Goal: Task Accomplishment & Management: Manage account settings

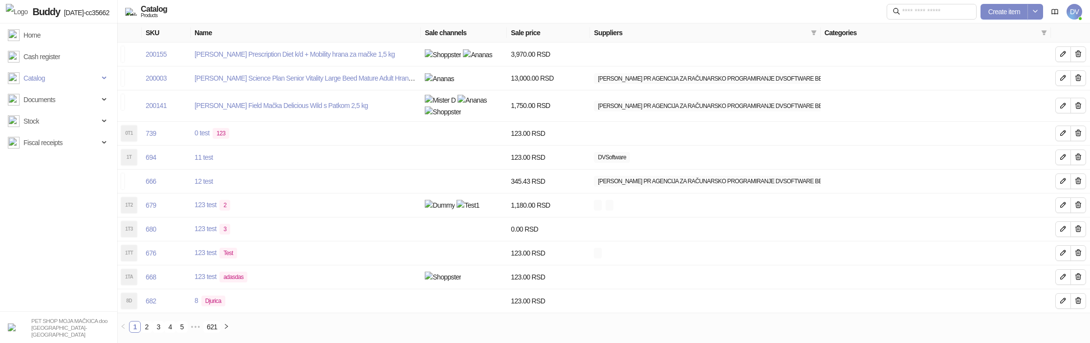
click at [1075, 3] on div "Create item DV" at bounding box center [985, 12] width 196 height 24
click at [1077, 11] on span "DV" at bounding box center [1075, 12] width 16 height 16
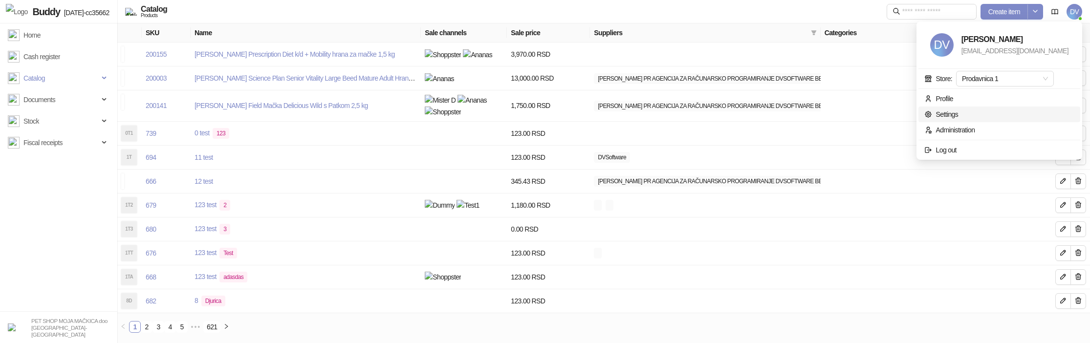
click at [958, 112] on link "Settings" at bounding box center [941, 114] width 34 height 8
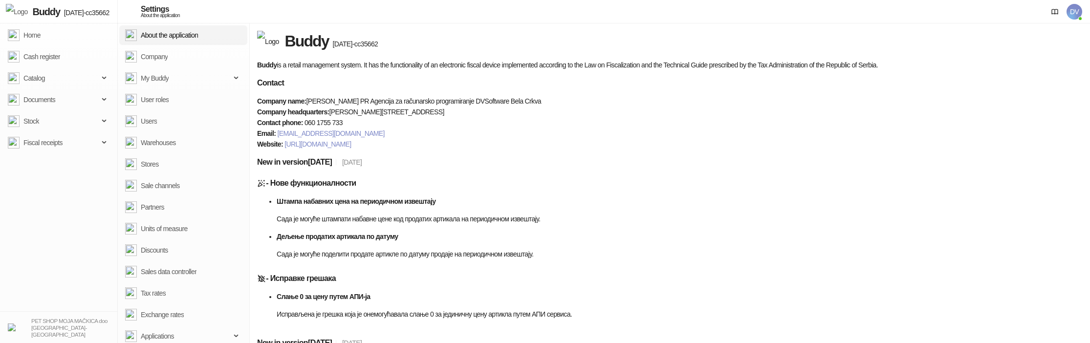
click at [1072, 16] on span "DV" at bounding box center [1075, 12] width 16 height 16
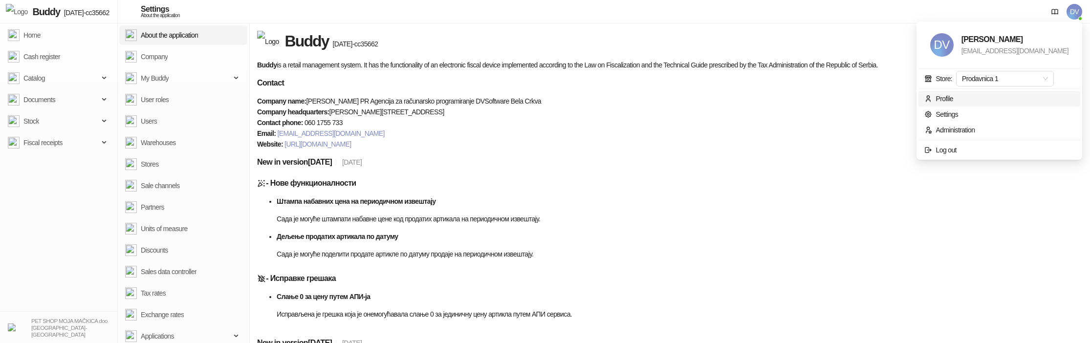
click at [953, 99] on div "Profile" at bounding box center [944, 98] width 17 height 11
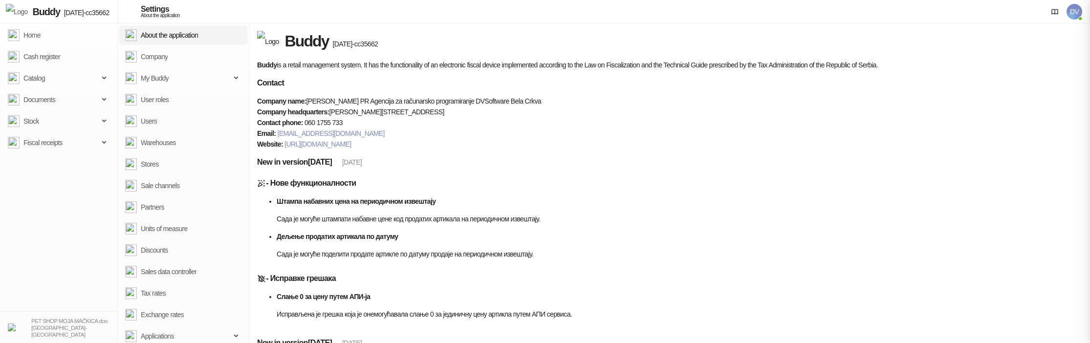
type input "**********"
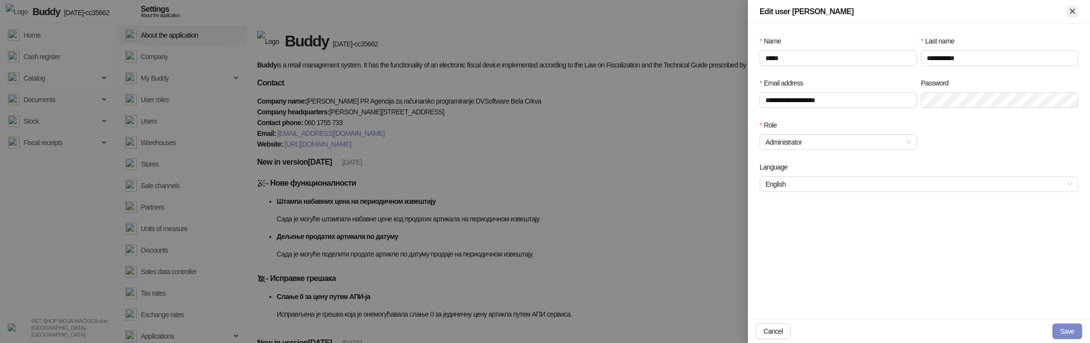
click at [1073, 10] on icon "Close" at bounding box center [1072, 11] width 4 height 4
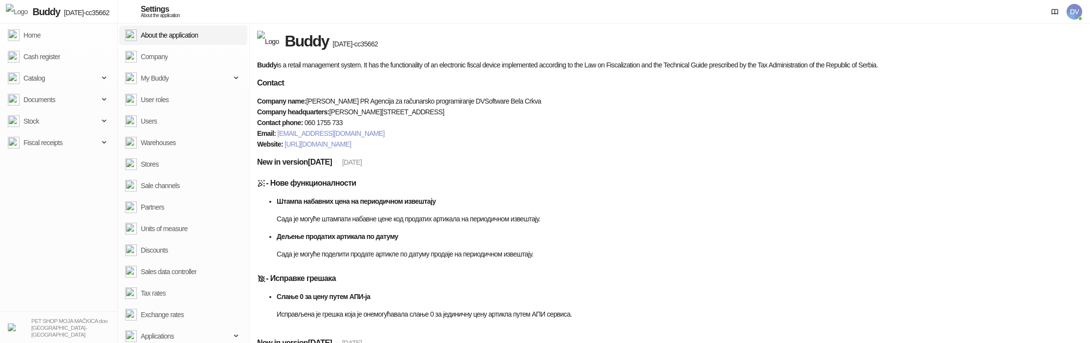
click at [1073, 10] on span "DV" at bounding box center [1075, 12] width 16 height 16
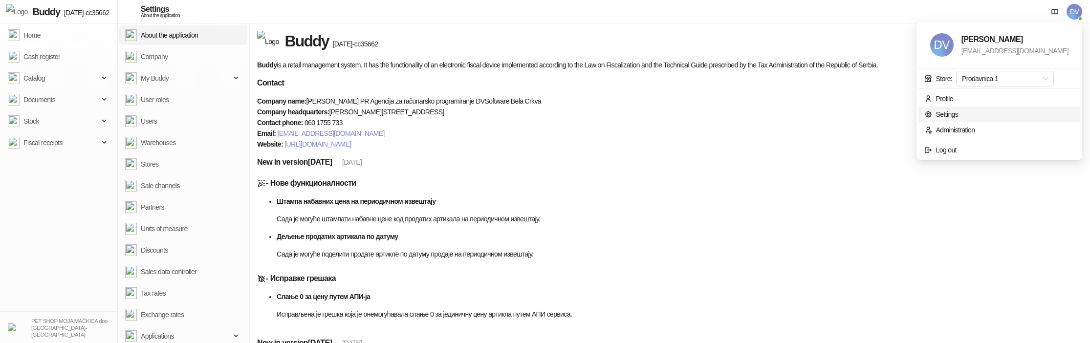
click at [958, 115] on link "Settings" at bounding box center [941, 114] width 34 height 8
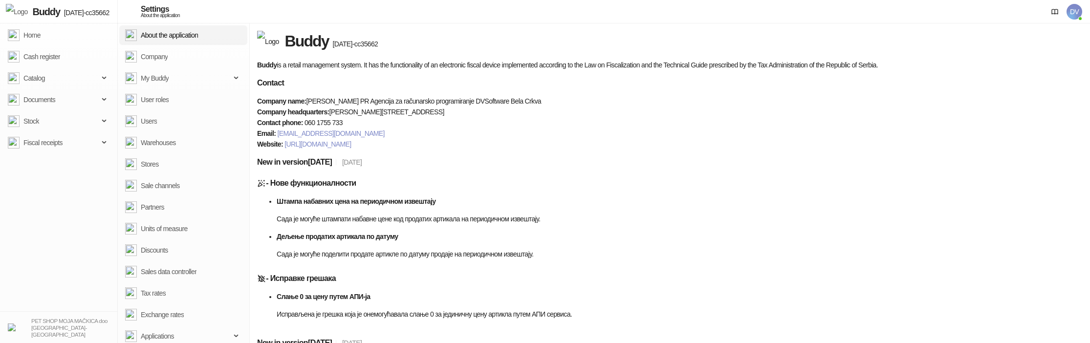
click at [1072, 15] on span "DV" at bounding box center [1075, 12] width 16 height 16
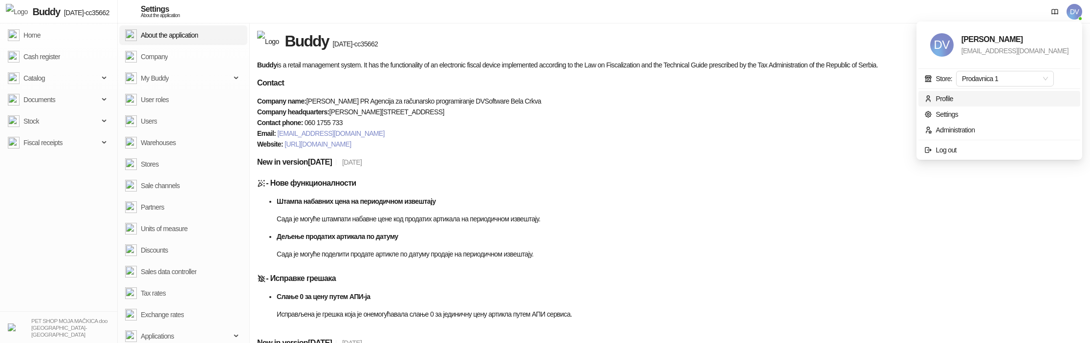
click at [953, 95] on div "Profile" at bounding box center [944, 98] width 17 height 11
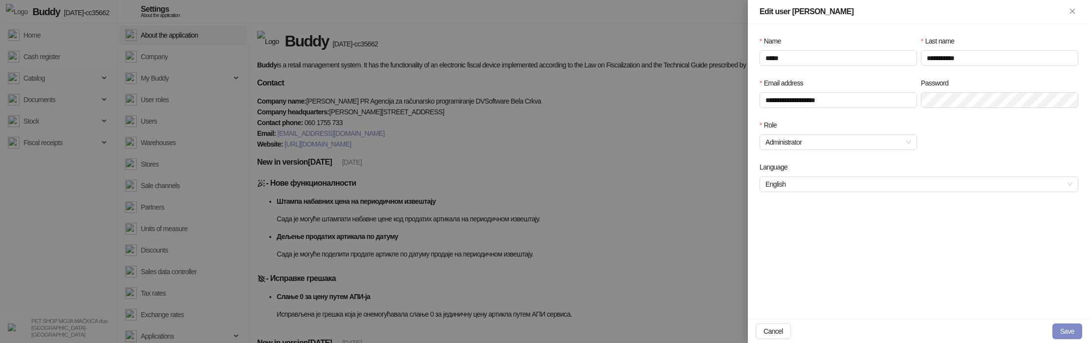
type input "**********"
click at [830, 181] on span "English" at bounding box center [919, 184] width 307 height 15
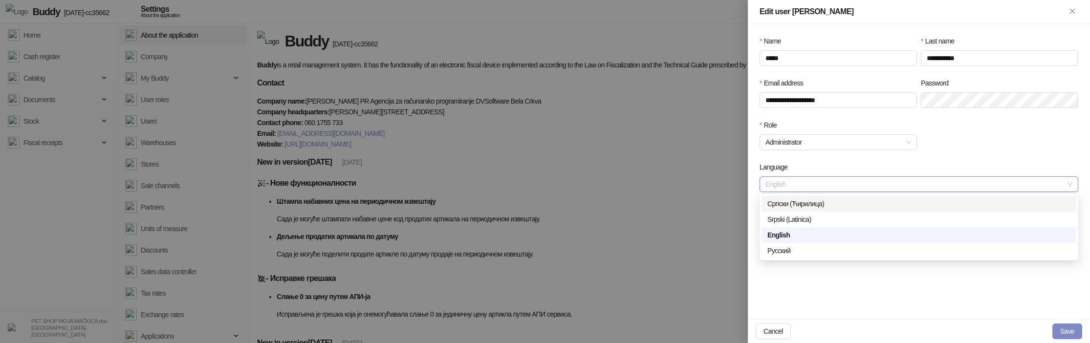
click at [815, 206] on div "Српски (Ћирилица)" at bounding box center [918, 203] width 303 height 11
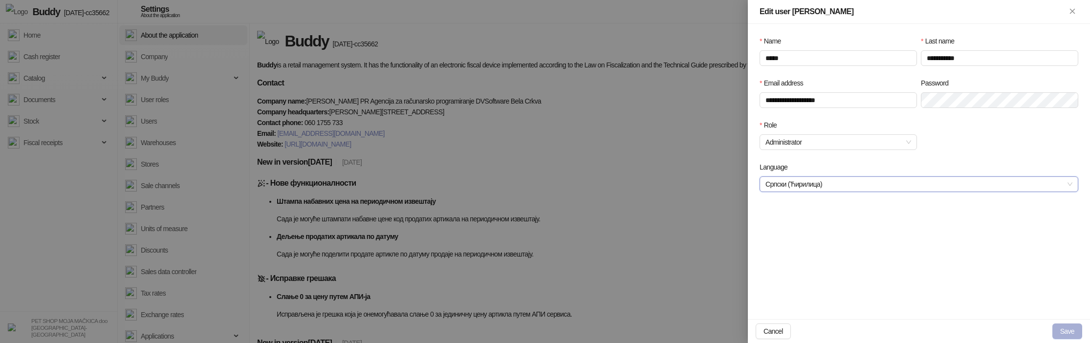
click at [1074, 331] on button "Save" at bounding box center [1067, 332] width 30 height 16
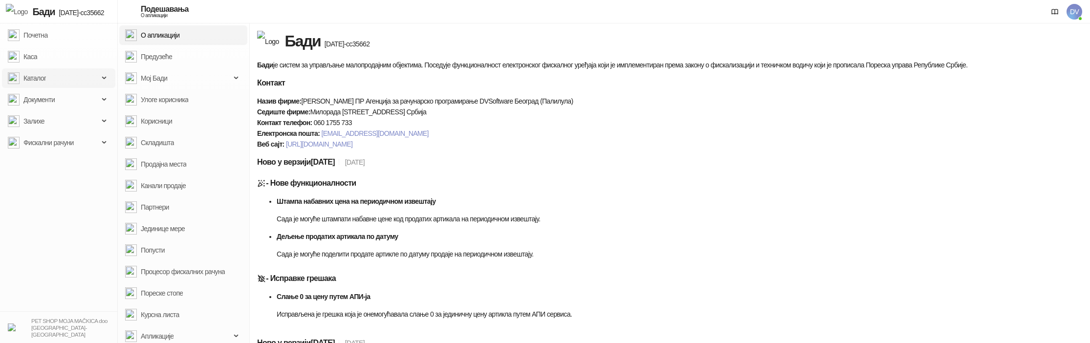
click at [83, 71] on span "Каталог" at bounding box center [53, 78] width 91 height 20
click at [51, 138] on link "Артикли" at bounding box center [32, 143] width 40 height 20
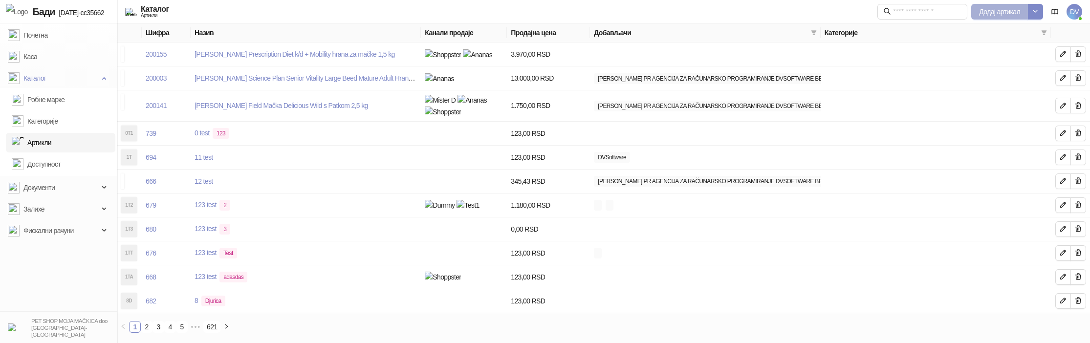
click at [993, 11] on span "Додај артикал" at bounding box center [999, 12] width 41 height 8
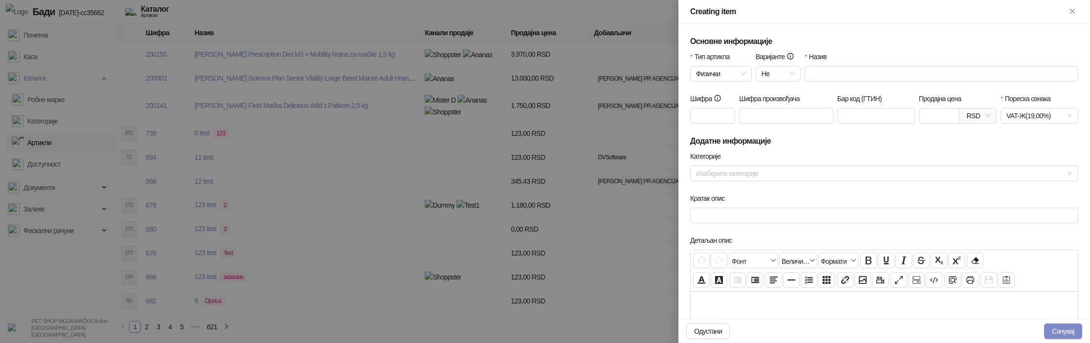
click at [1072, 4] on div "Creating item" at bounding box center [885, 12] width 412 height 24
click at [1073, 17] on button "Close" at bounding box center [1073, 12] width 12 height 12
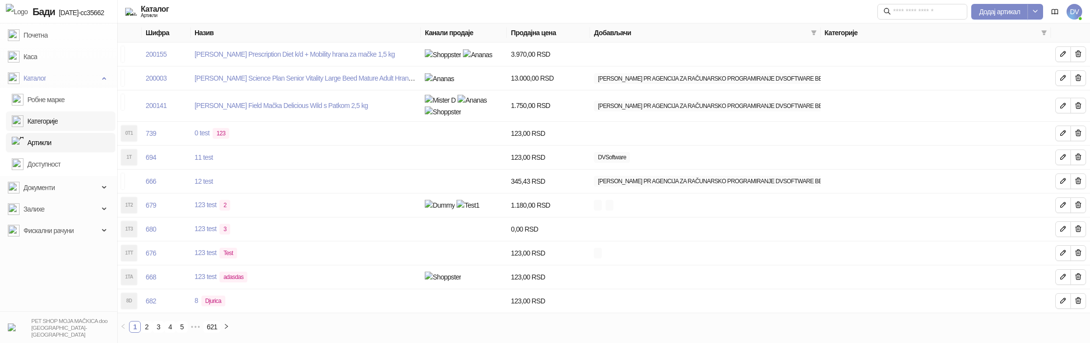
click at [58, 129] on link "Категорије" at bounding box center [35, 121] width 46 height 20
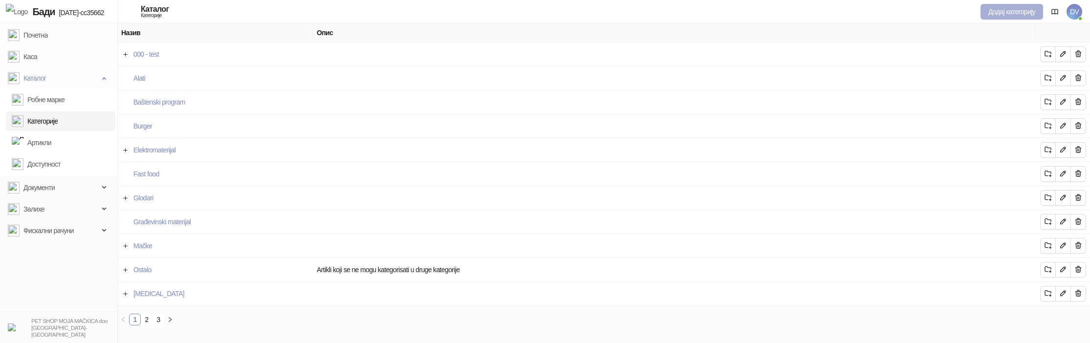
click at [999, 12] on span "Додај категорију" at bounding box center [1011, 12] width 47 height 8
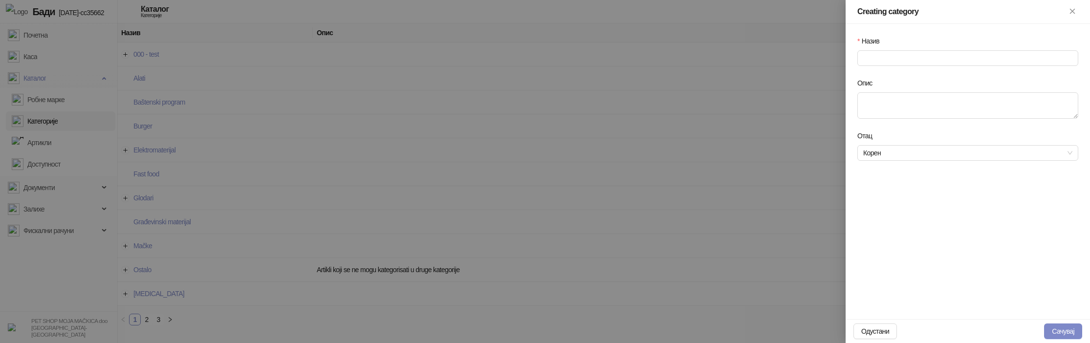
click at [523, 179] on div at bounding box center [545, 171] width 1090 height 343
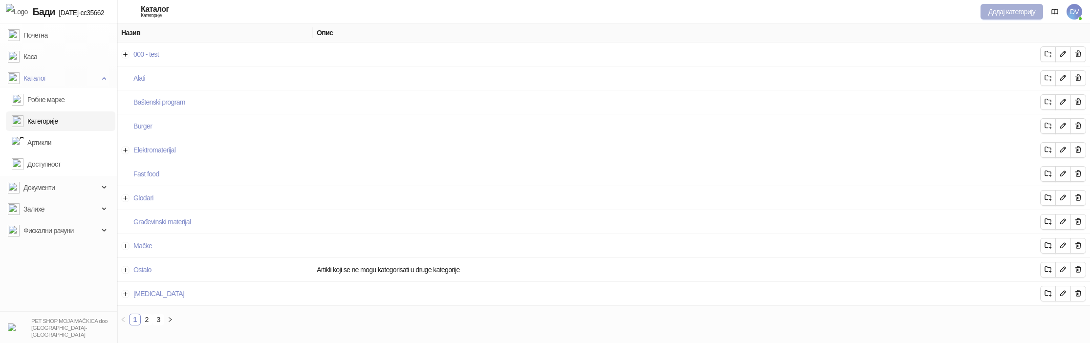
click at [992, 12] on span "Додај категорију" at bounding box center [1011, 12] width 47 height 8
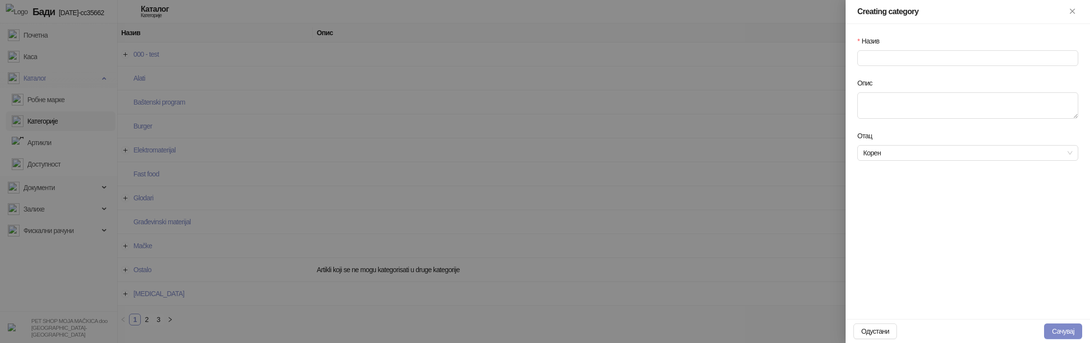
click at [702, 92] on div at bounding box center [545, 171] width 1090 height 343
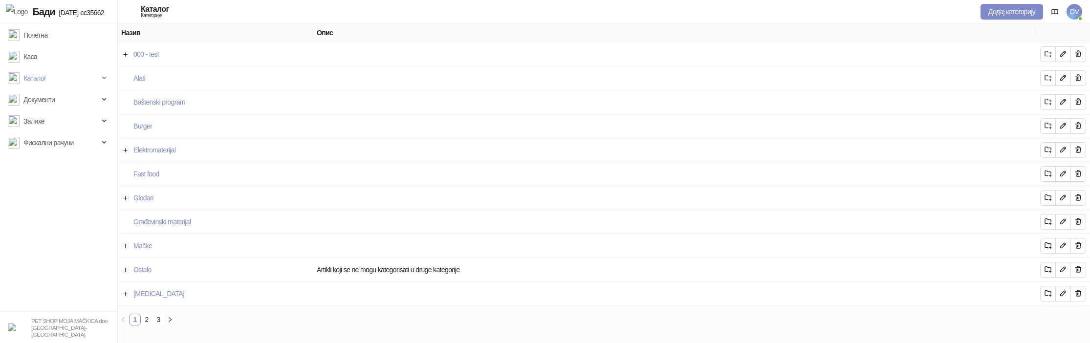
click at [1076, 14] on span "DV" at bounding box center [1075, 12] width 16 height 16
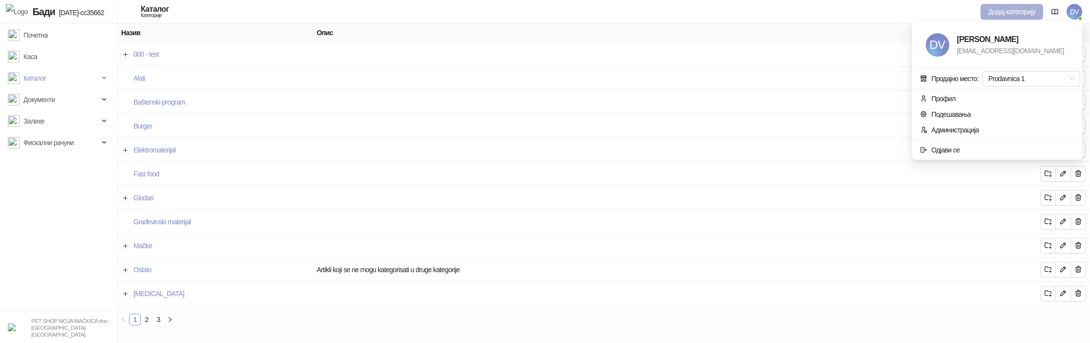
click at [1007, 15] on span "Додај категорију" at bounding box center [1011, 12] width 47 height 8
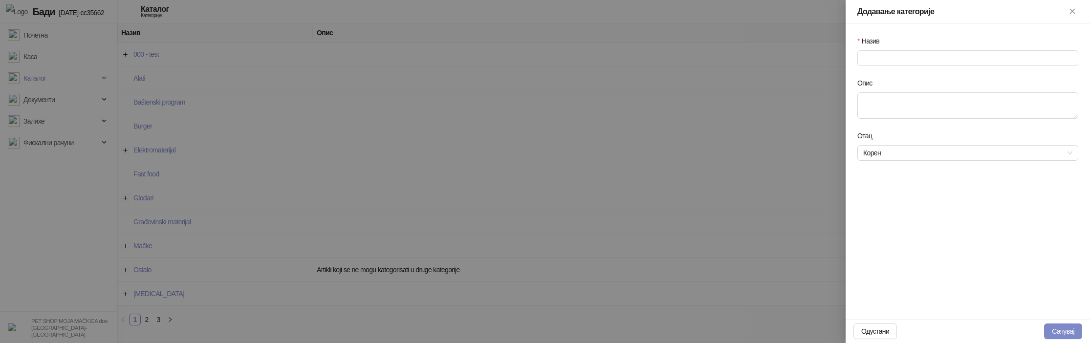
click at [743, 162] on div at bounding box center [545, 171] width 1090 height 343
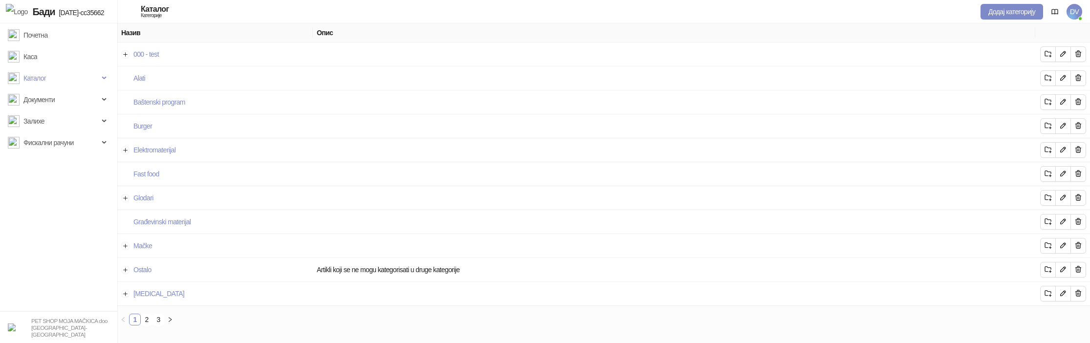
click at [1079, 12] on span "DV" at bounding box center [1075, 12] width 16 height 16
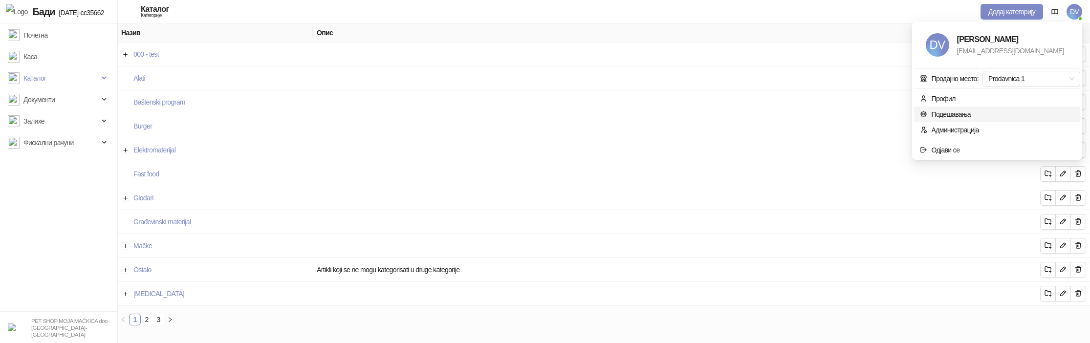
click at [969, 112] on link "Подешавања" at bounding box center [945, 114] width 51 height 8
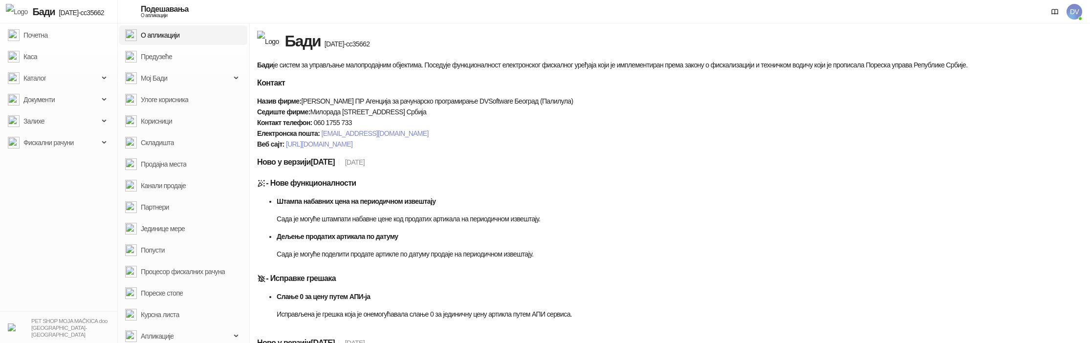
click at [1085, 8] on div "Подешавања О апликацији DV" at bounding box center [545, 11] width 1090 height 23
click at [1075, 13] on span "DV" at bounding box center [1075, 12] width 16 height 16
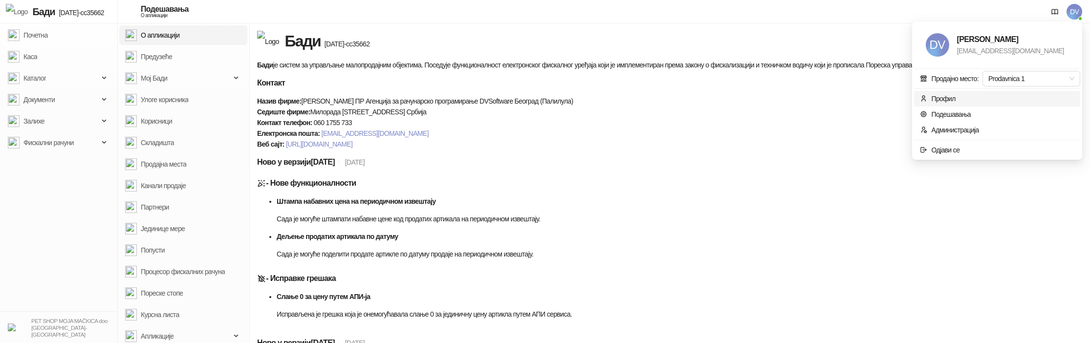
click at [945, 96] on div "Профил" at bounding box center [943, 98] width 24 height 11
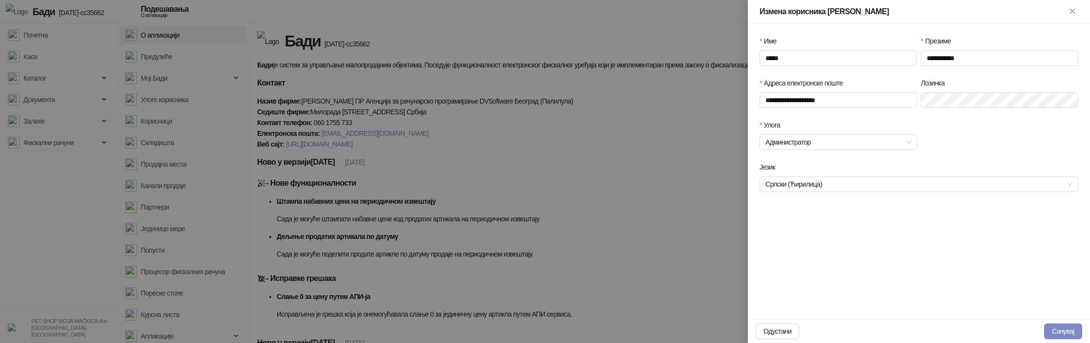
type input "**********"
click at [809, 183] on span "Српски (Ћирилица)" at bounding box center [919, 184] width 307 height 15
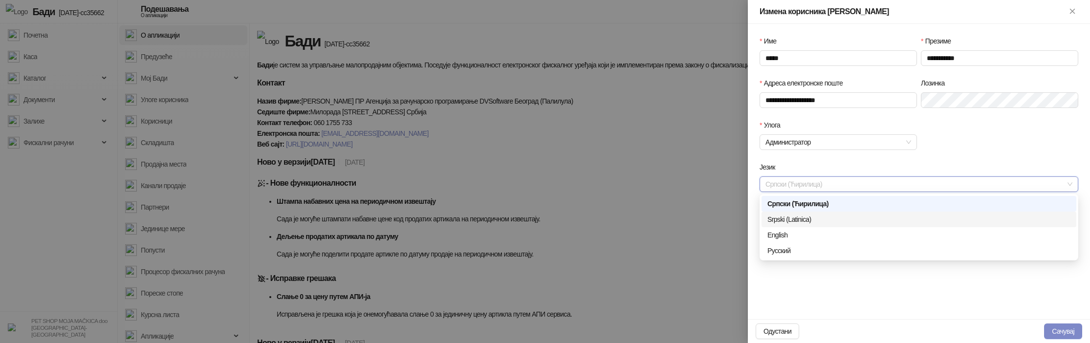
click at [795, 219] on div "Srpski (Latinica)" at bounding box center [918, 219] width 303 height 11
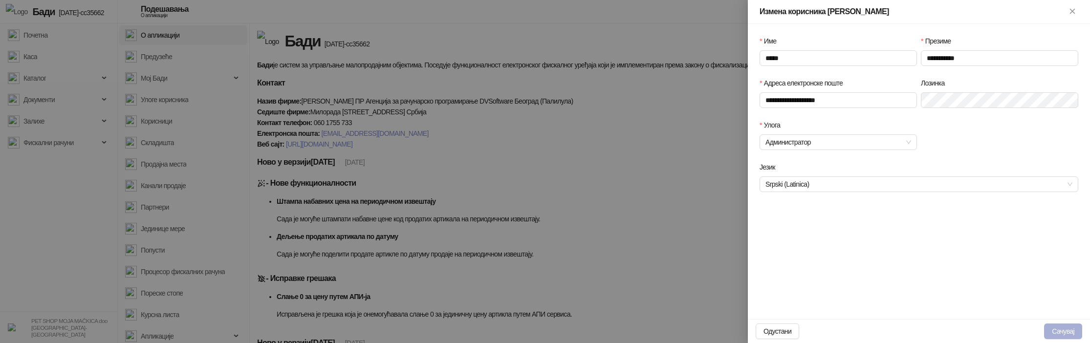
click at [1060, 332] on button "Сачувај" at bounding box center [1063, 332] width 38 height 16
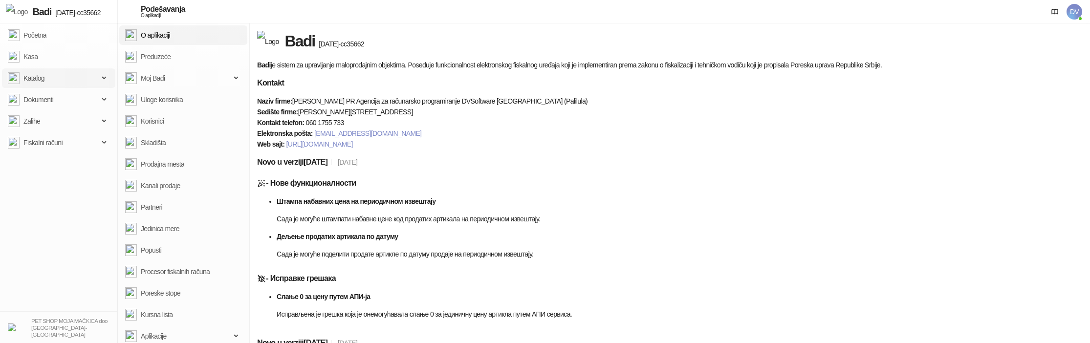
click at [64, 82] on span "Katalog" at bounding box center [53, 78] width 91 height 20
click at [65, 101] on link "Robne marke" at bounding box center [38, 100] width 53 height 20
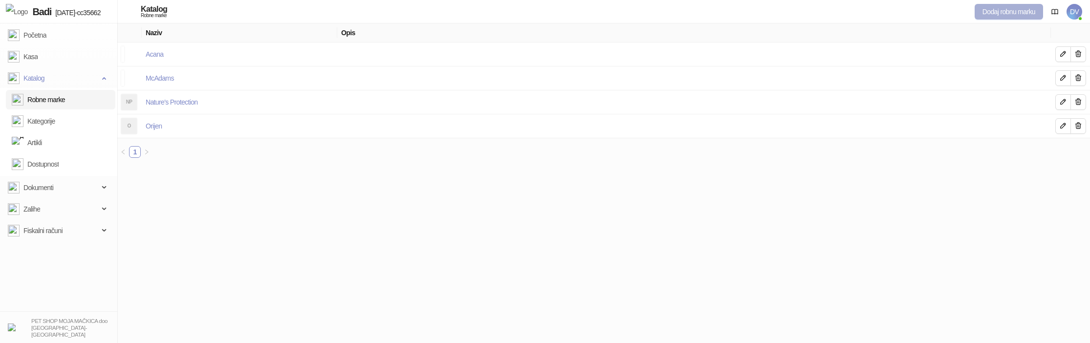
click at [1010, 15] on span "Dodaj robnu marku" at bounding box center [1009, 12] width 53 height 8
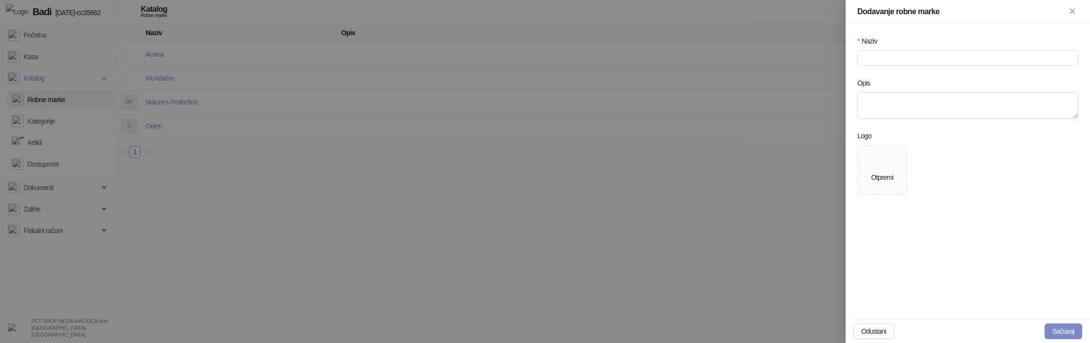
click at [702, 93] on div at bounding box center [545, 171] width 1090 height 343
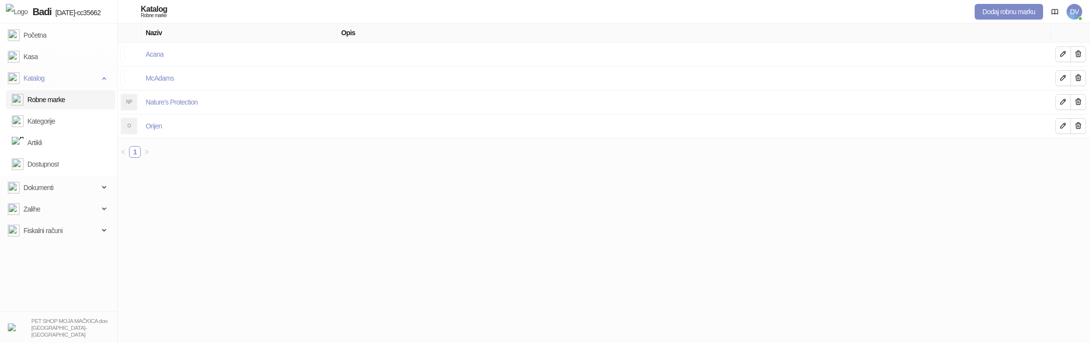
click at [42, 145] on link "Artikli" at bounding box center [27, 143] width 30 height 20
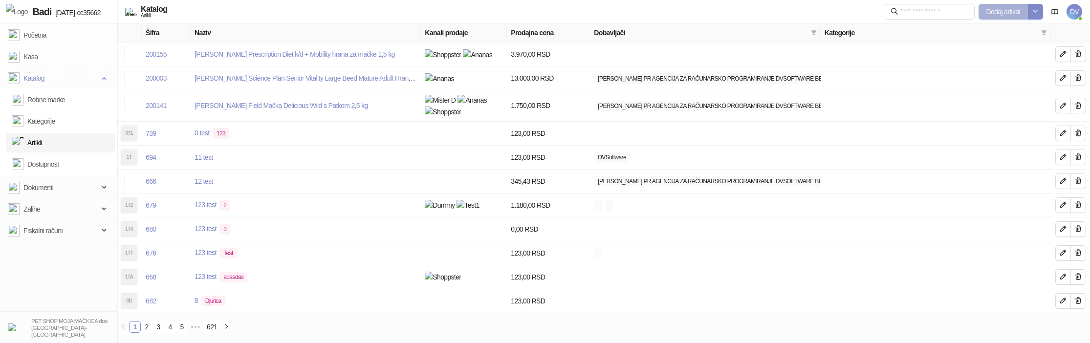
click at [1015, 12] on span "Dodaj artikal" at bounding box center [1003, 12] width 34 height 8
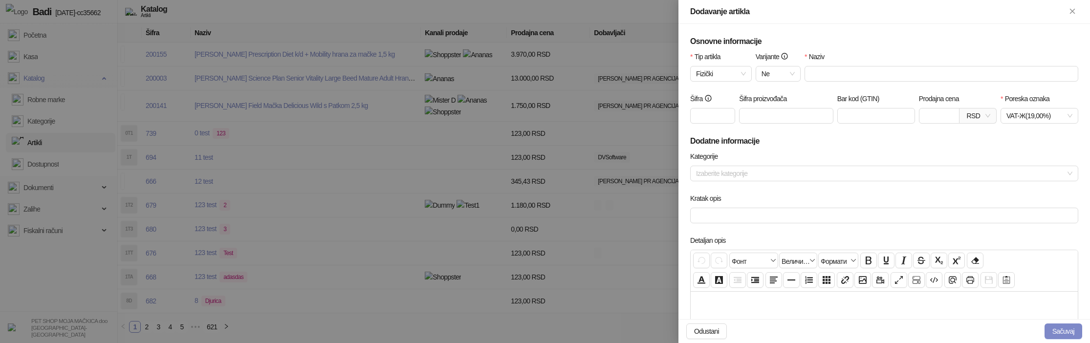
click at [582, 116] on div at bounding box center [545, 171] width 1090 height 343
